Goal: Information Seeking & Learning: Understand process/instructions

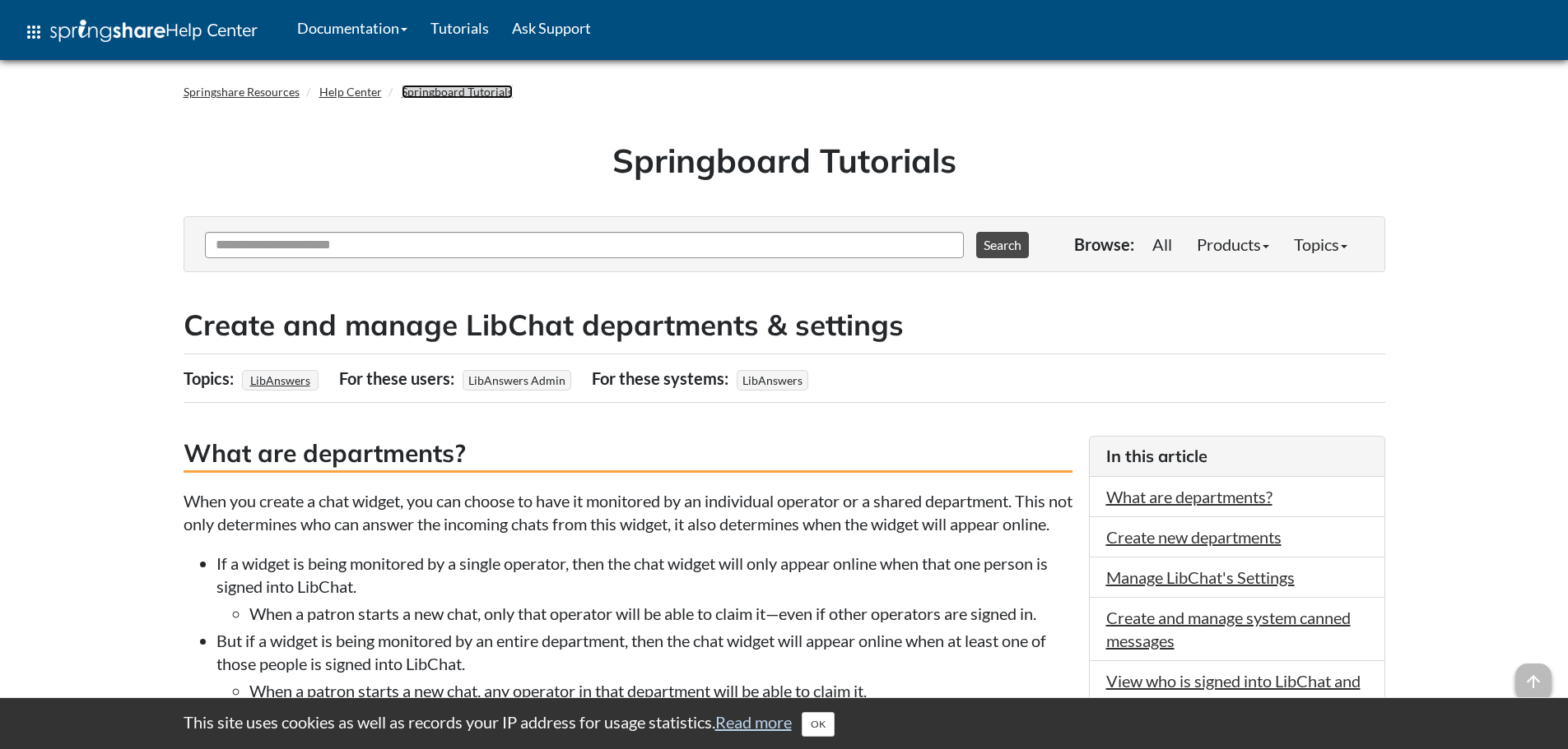
click at [448, 90] on link "Springboard Tutorials" at bounding box center [457, 92] width 111 height 14
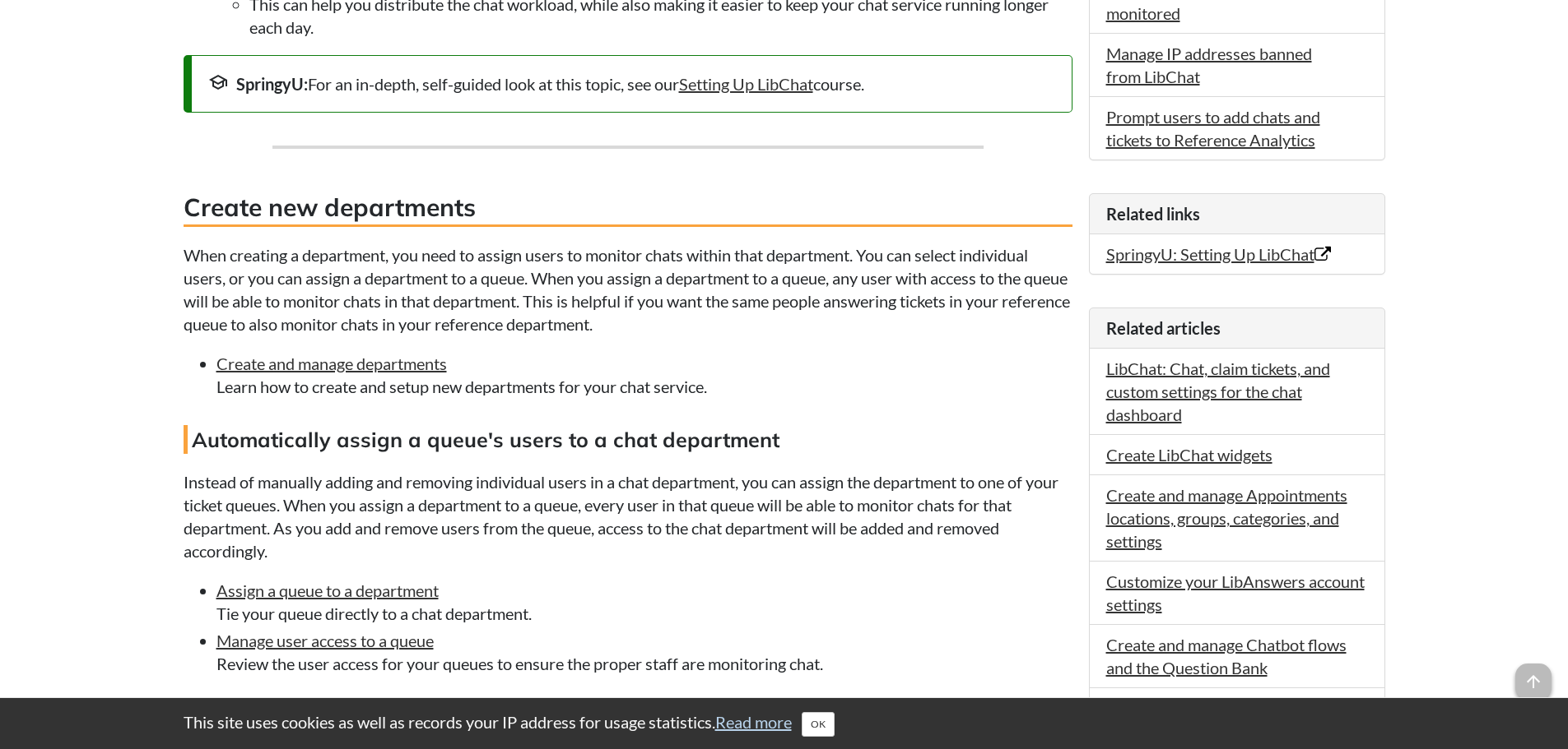
scroll to position [823, 0]
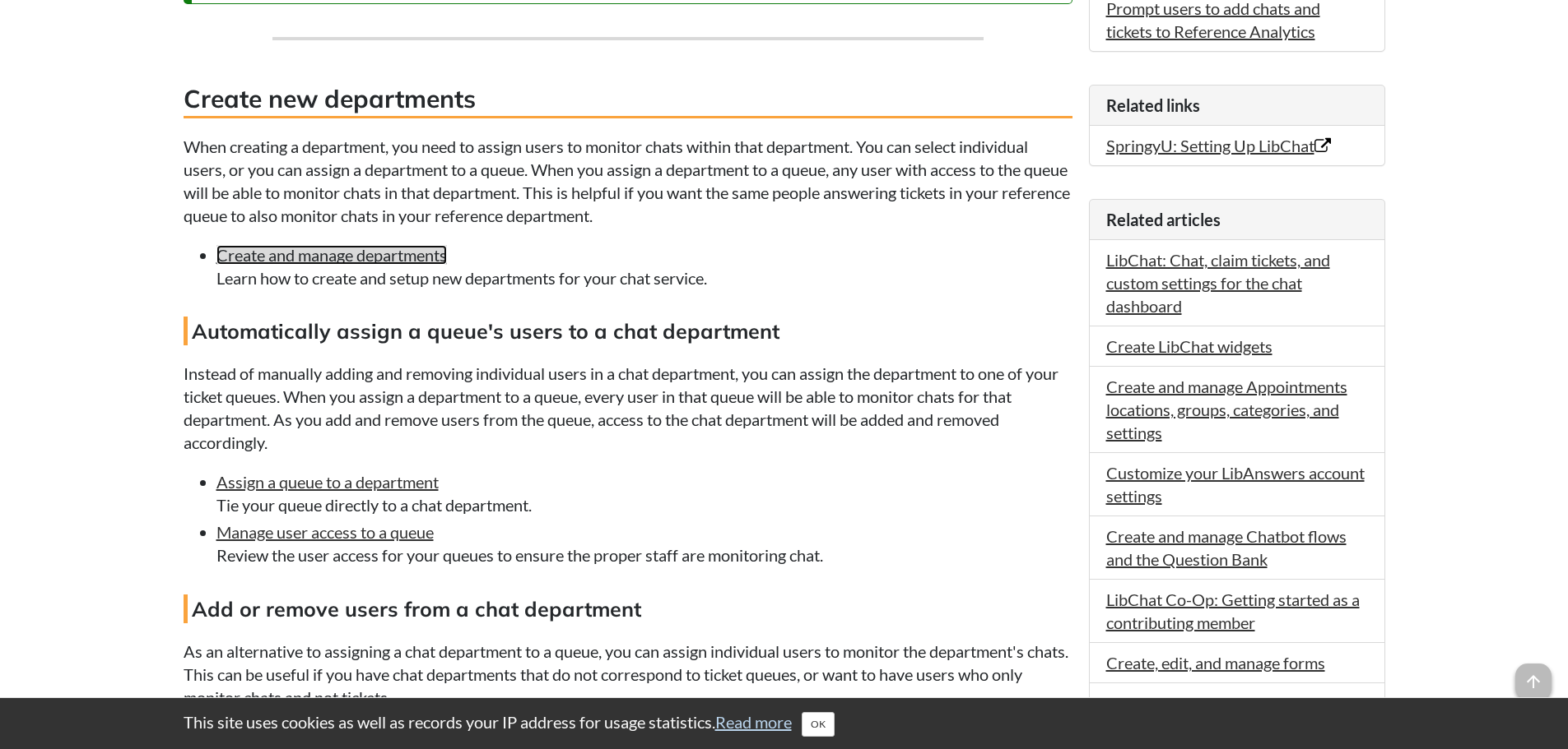
click at [371, 265] on link "Create and manage departments" at bounding box center [331, 255] width 231 height 20
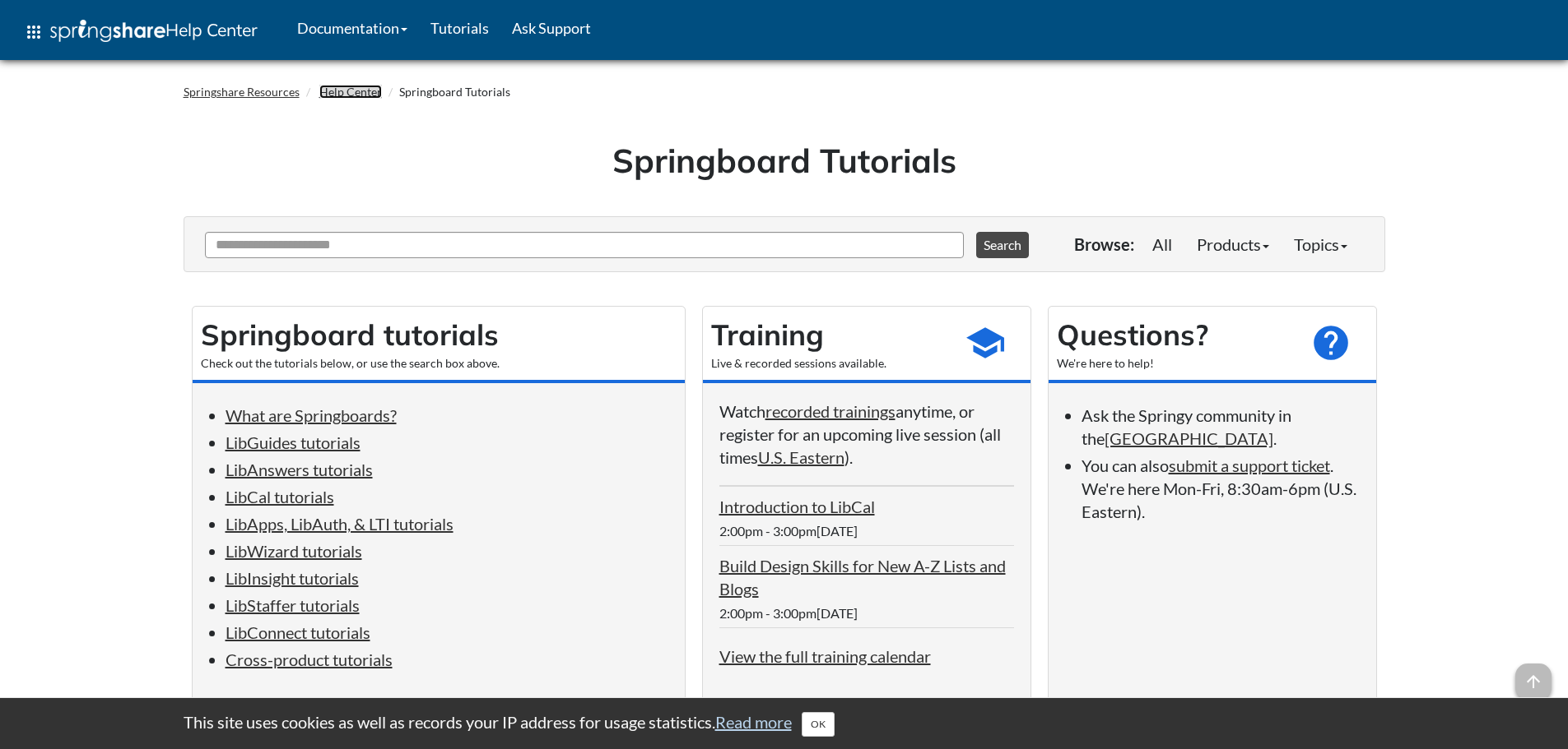
click at [351, 91] on link "Help Center" at bounding box center [350, 92] width 63 height 14
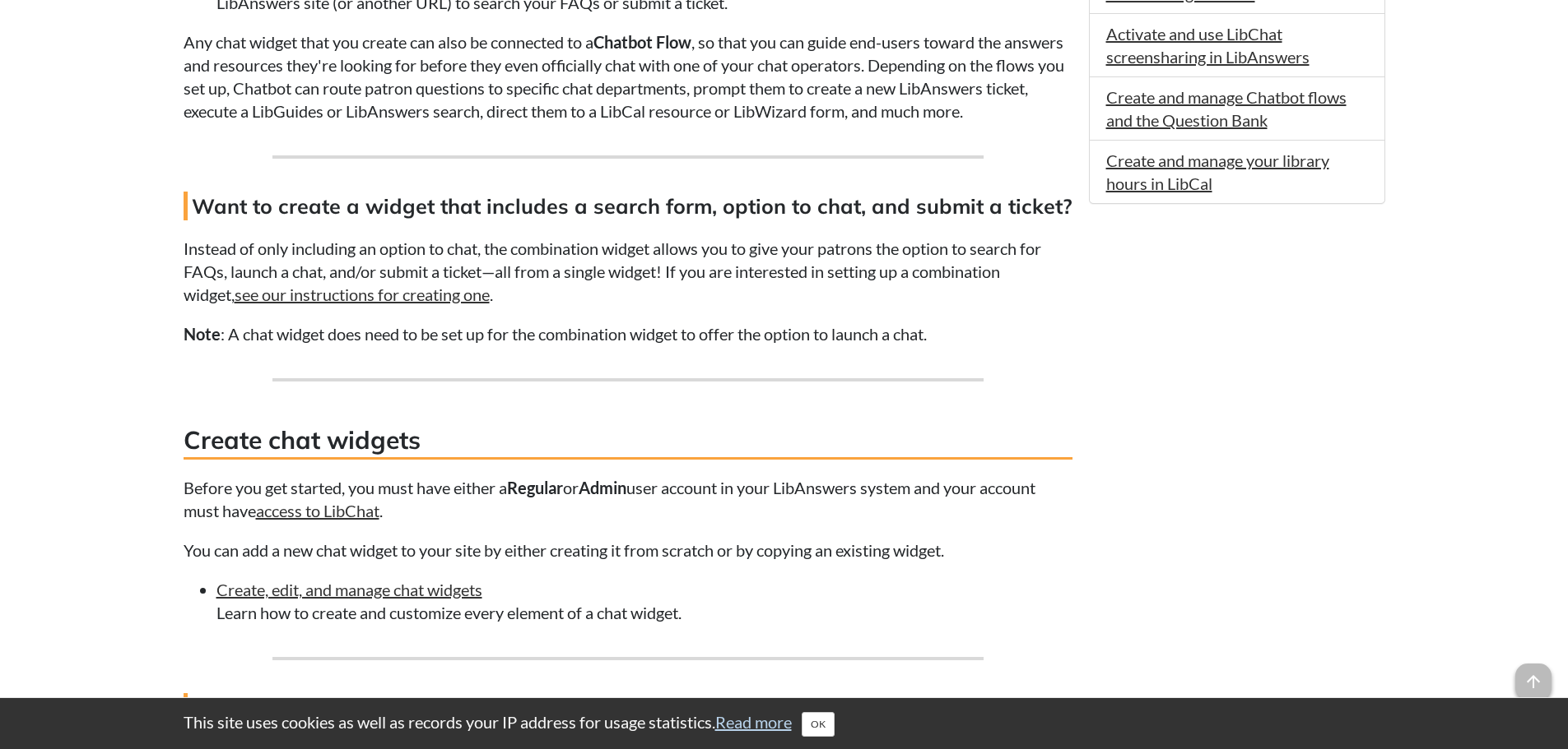
drag, startPoint x: 149, startPoint y: 297, endPoint x: 134, endPoint y: 462, distance: 165.7
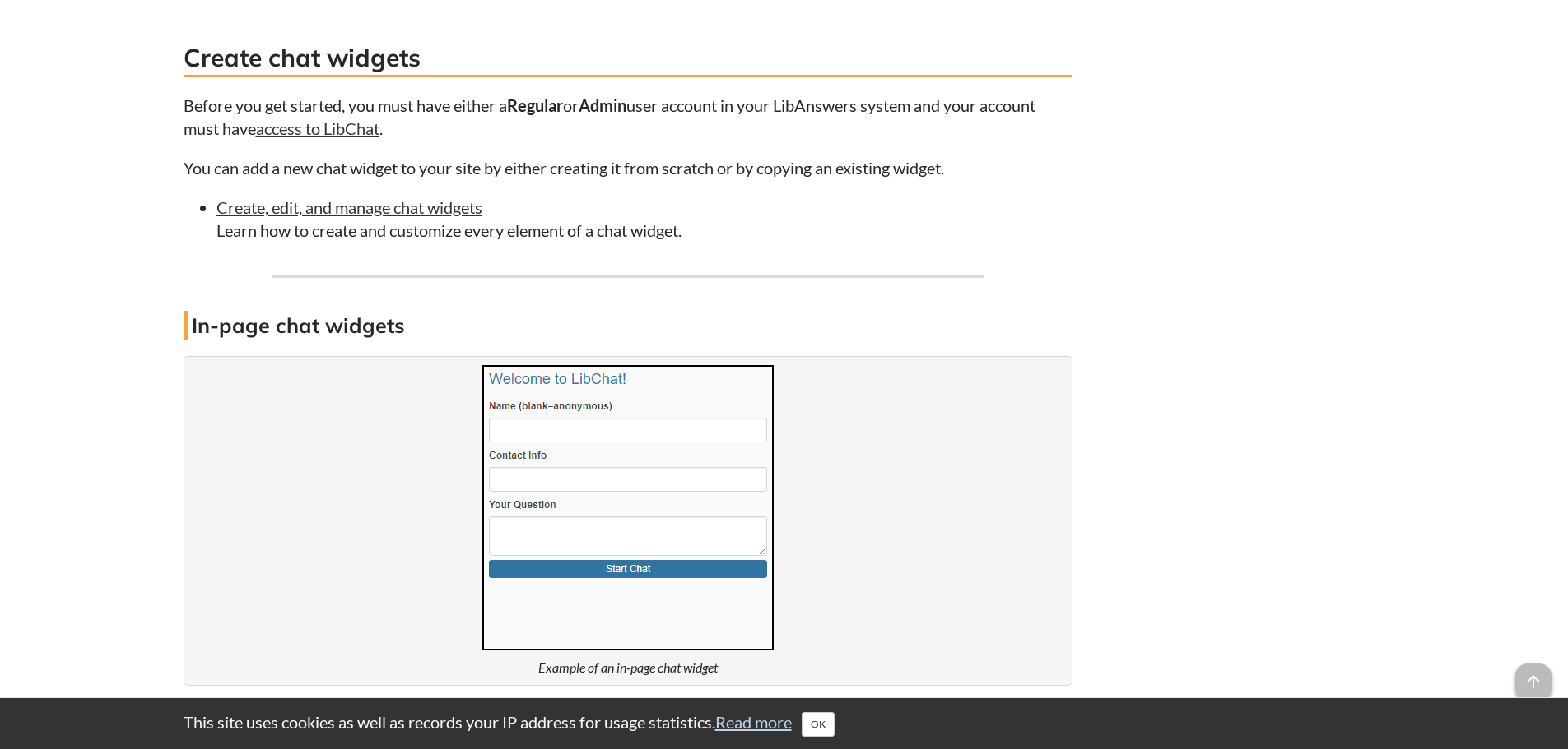
scroll to position [1735, 0]
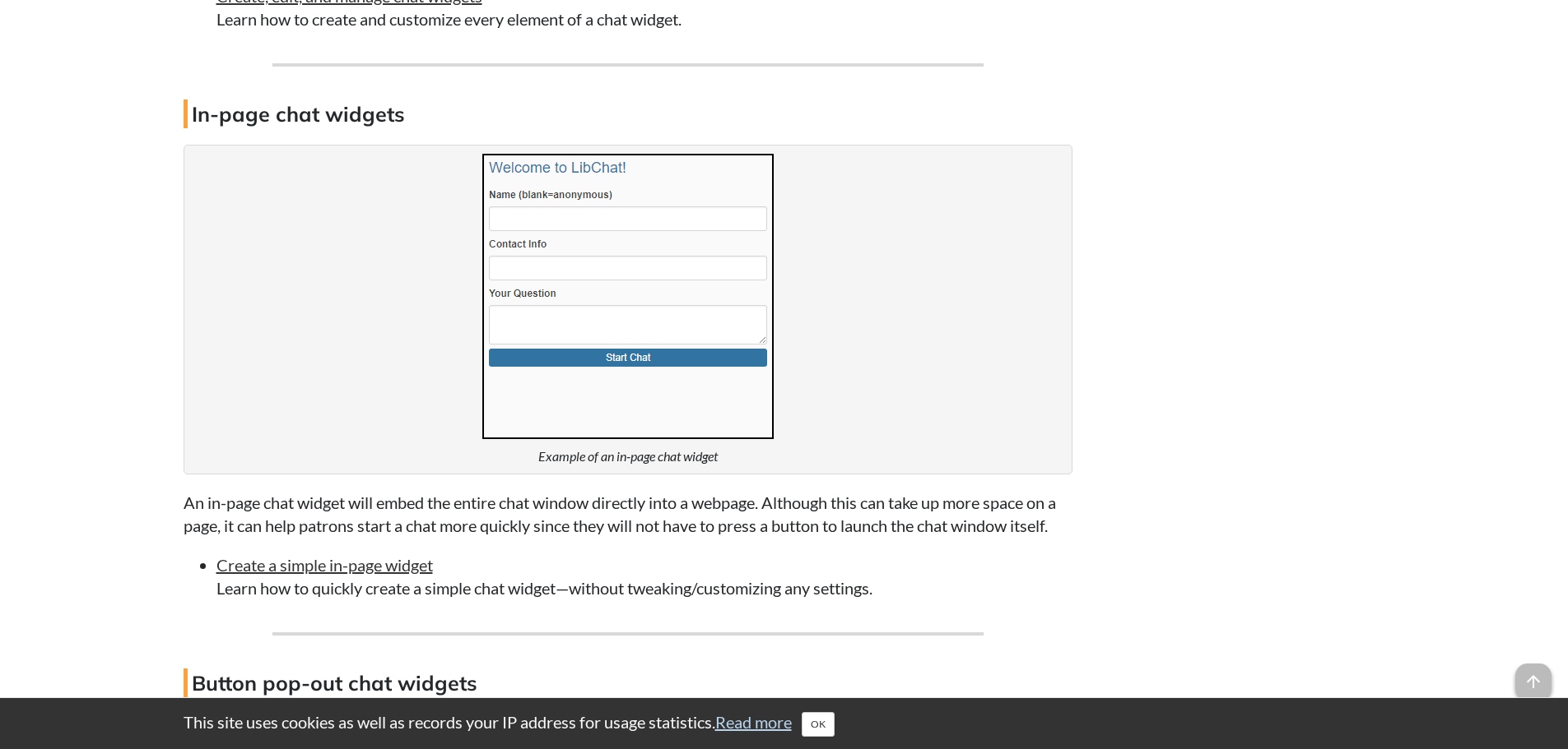
drag, startPoint x: 105, startPoint y: 303, endPoint x: 102, endPoint y: 314, distance: 11.4
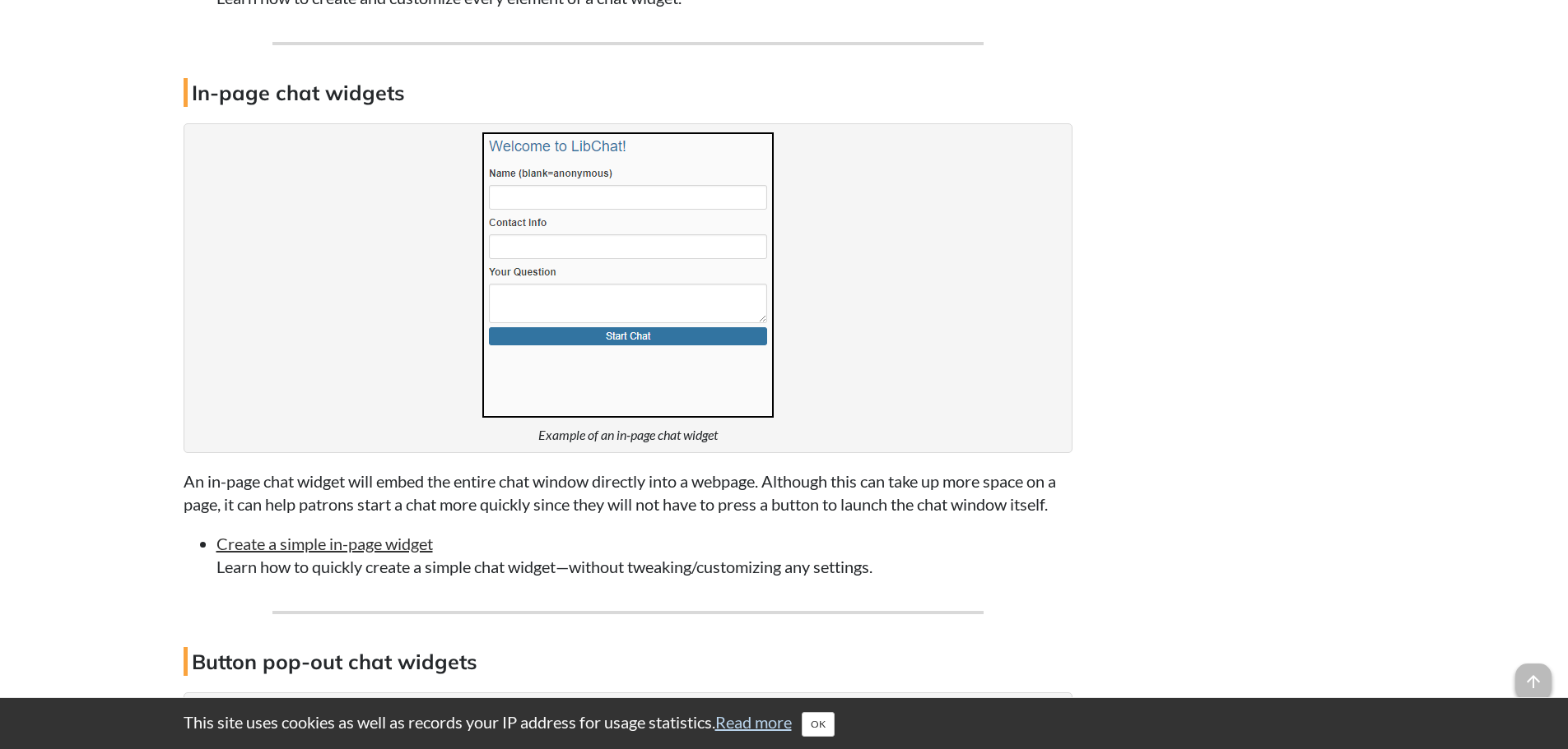
scroll to position [1962, 0]
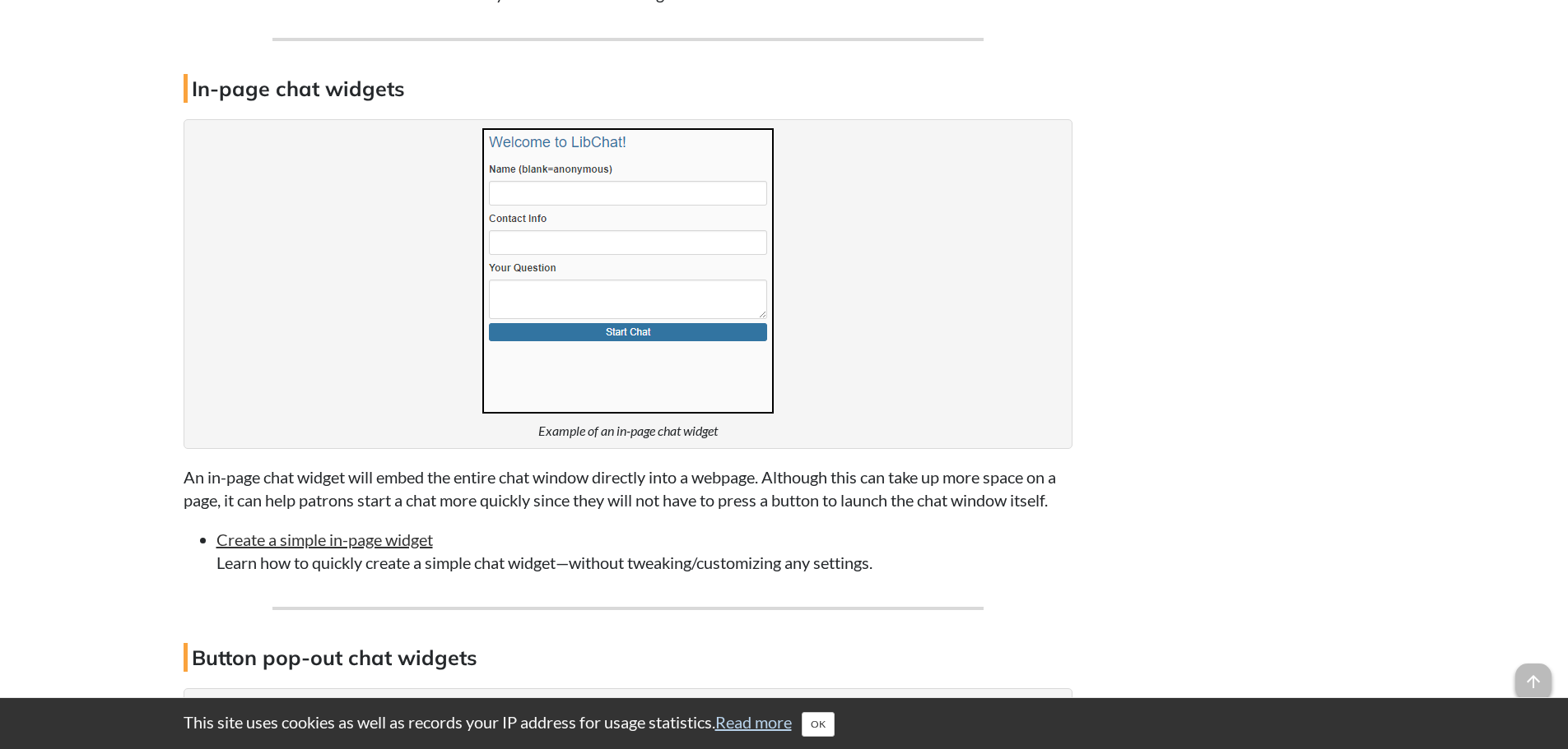
drag, startPoint x: 104, startPoint y: 301, endPoint x: 100, endPoint y: 319, distance: 18.4
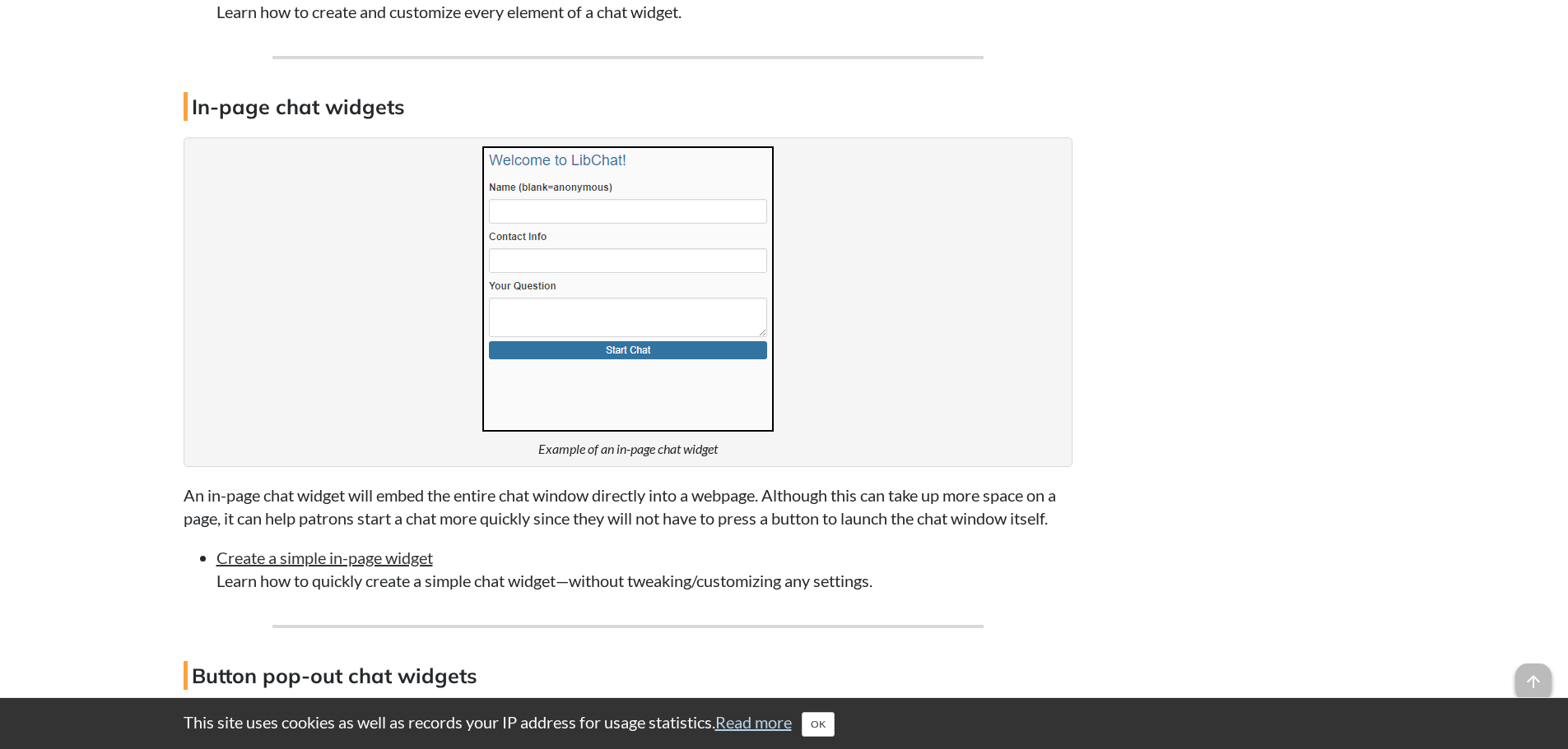
scroll to position [1921, 0]
drag, startPoint x: 74, startPoint y: 237, endPoint x: 81, endPoint y: 259, distance: 23.1
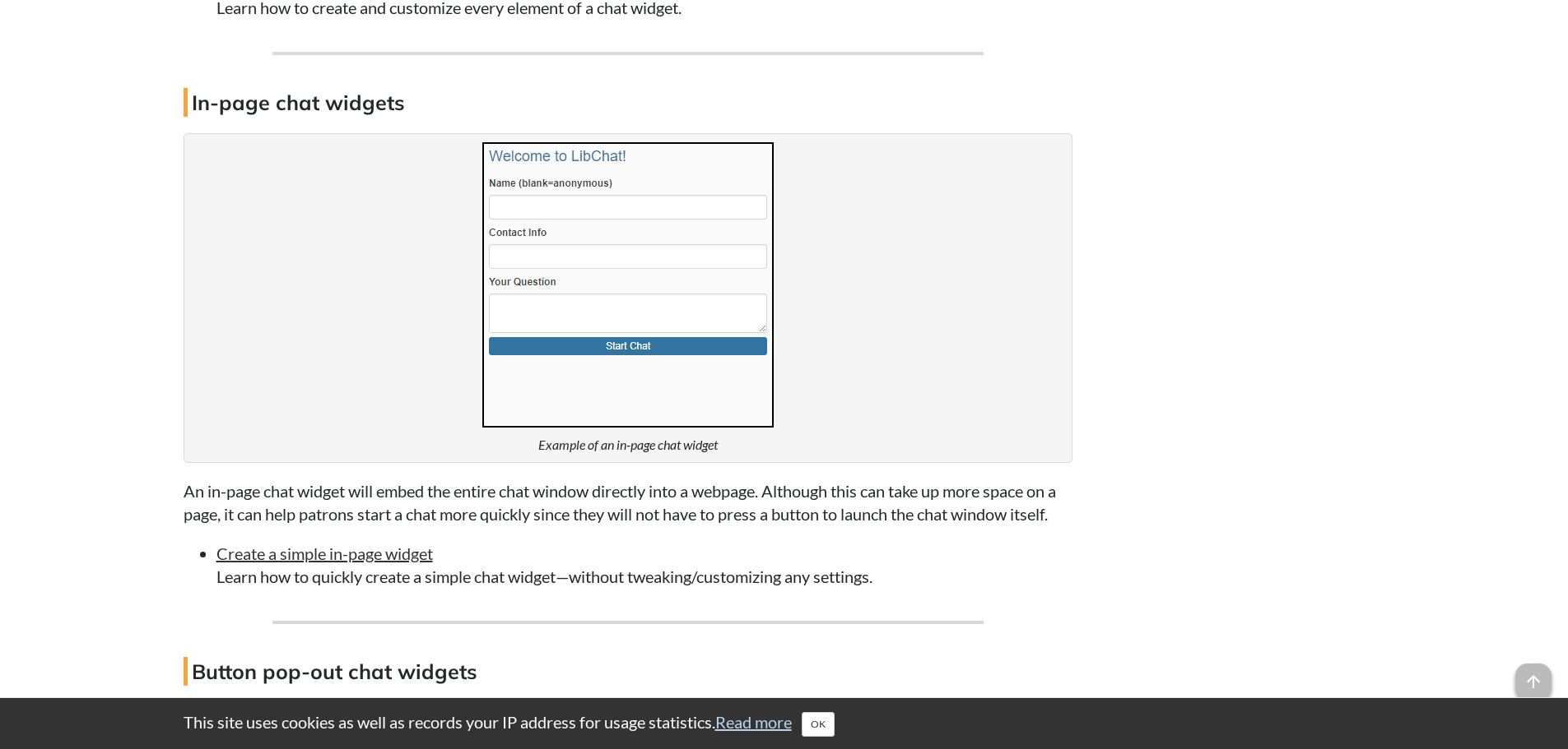
drag, startPoint x: 81, startPoint y: 259, endPoint x: 133, endPoint y: 195, distance: 82.5
